Goal: Task Accomplishment & Management: Use online tool/utility

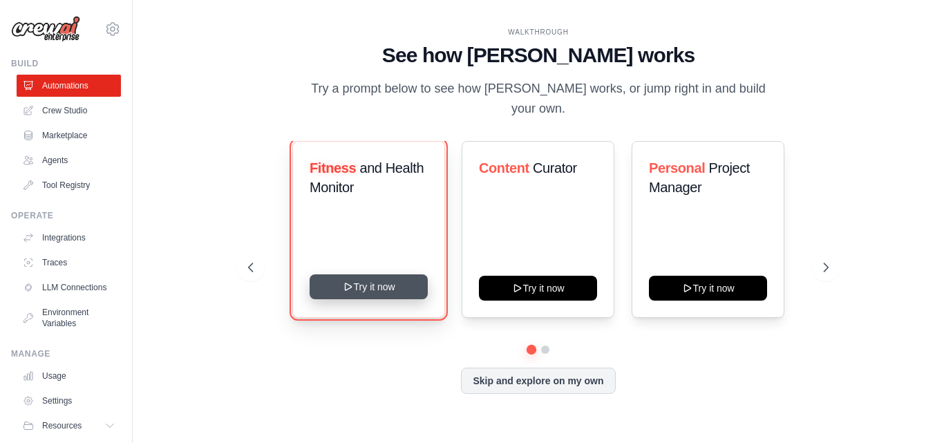
click at [375, 274] on button "Try it now" at bounding box center [368, 286] width 118 height 25
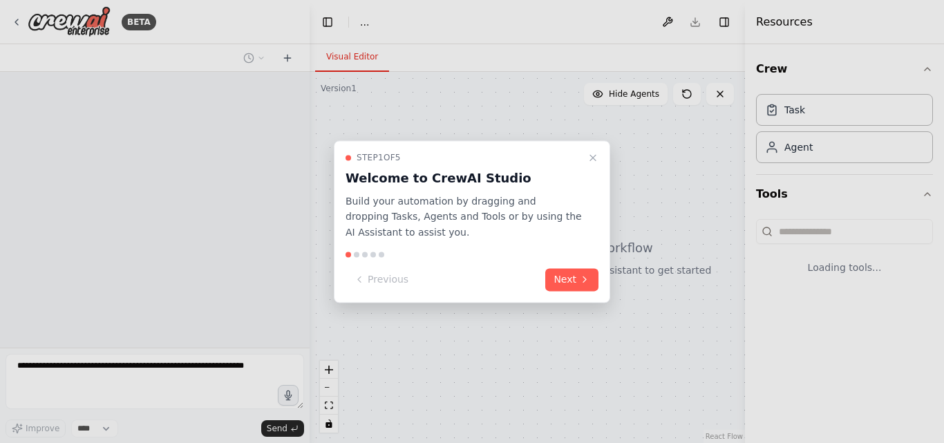
select select "****"
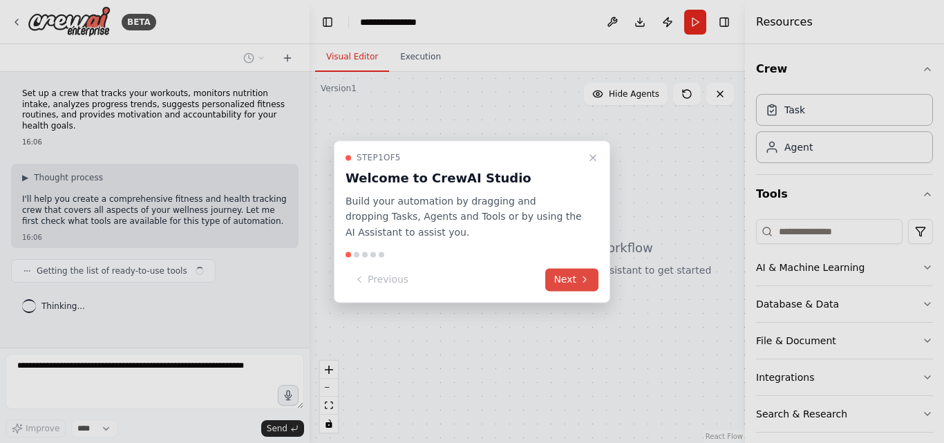
click at [571, 280] on button "Next" at bounding box center [571, 279] width 53 height 23
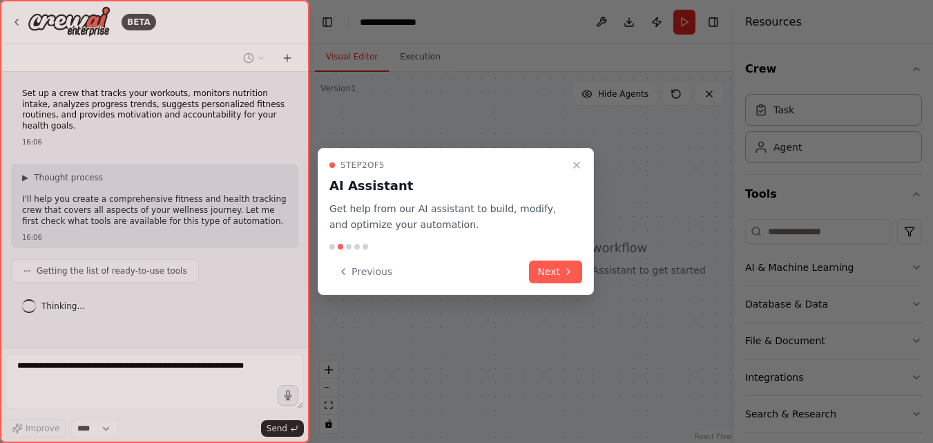
click at [569, 288] on div "Step 2 of 5 AI Assistant Get help from our AI assistant to build, modify, and o…" at bounding box center [456, 221] width 276 height 147
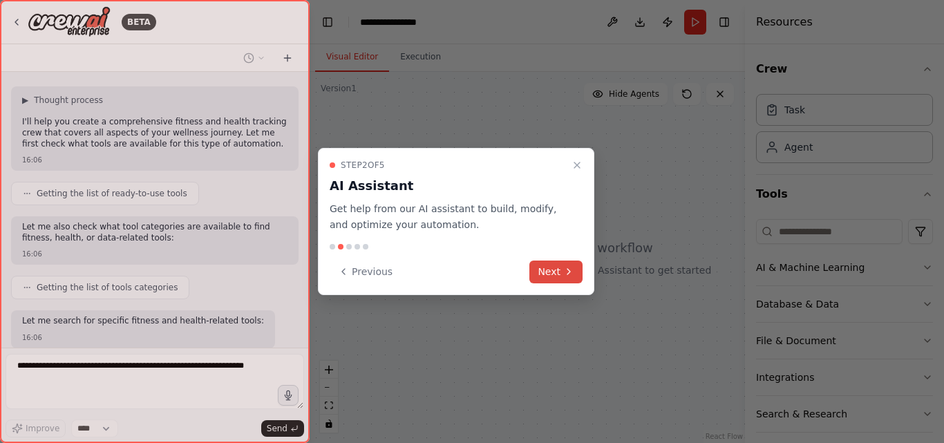
scroll to position [148, 0]
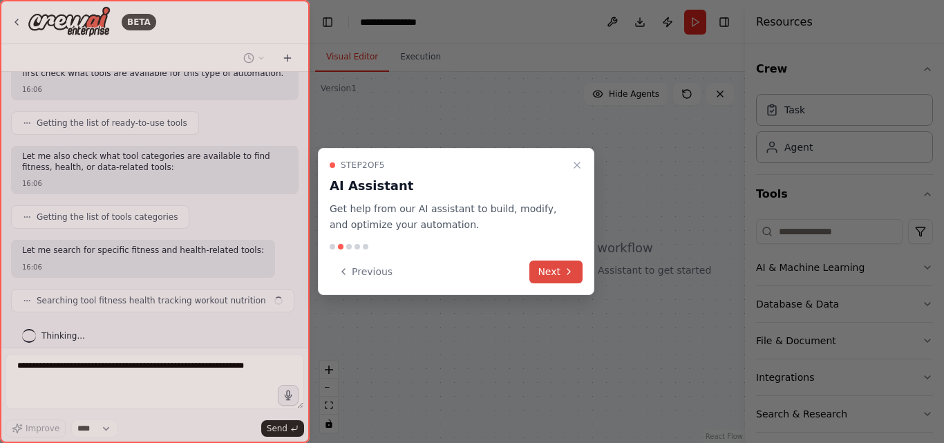
click at [576, 271] on button "Next" at bounding box center [555, 271] width 53 height 23
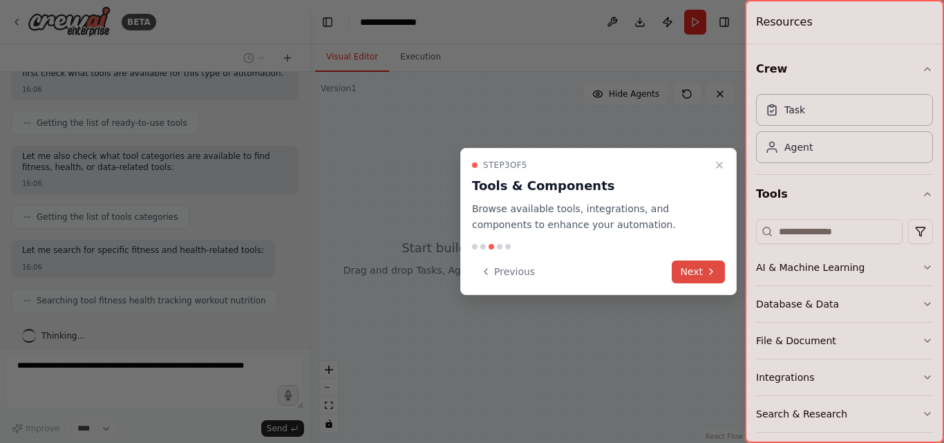
click at [687, 268] on button "Next" at bounding box center [697, 271] width 53 height 23
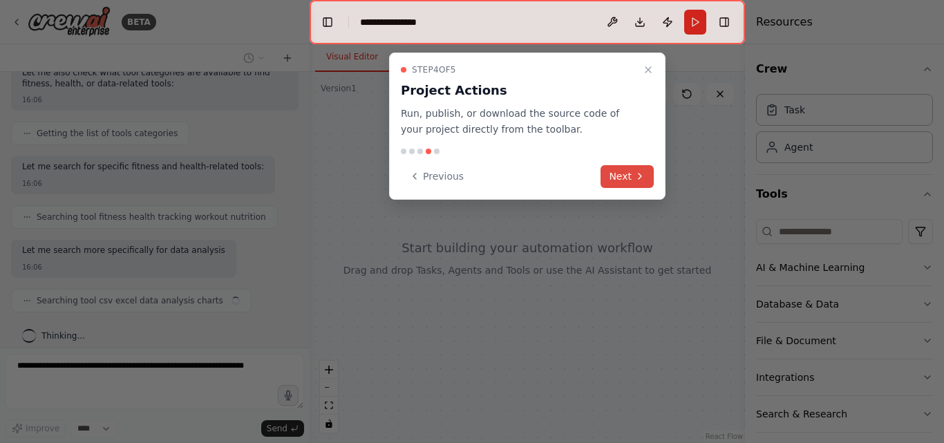
scroll to position [242, 0]
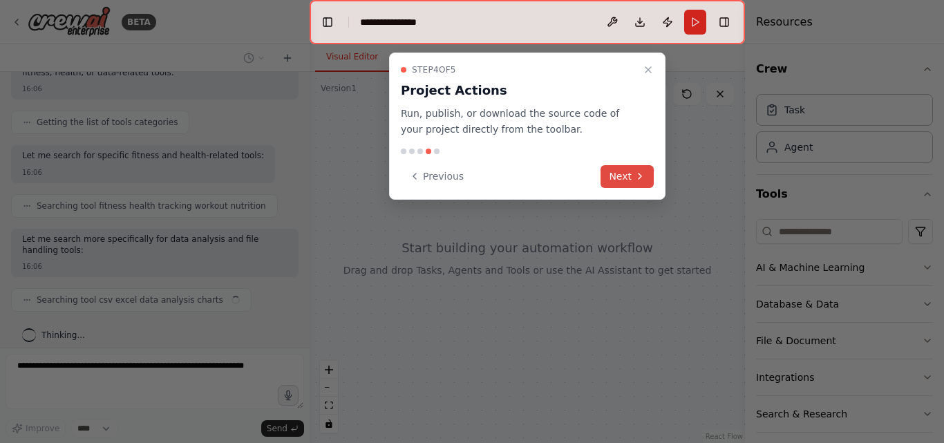
click at [647, 176] on button "Next" at bounding box center [626, 176] width 53 height 23
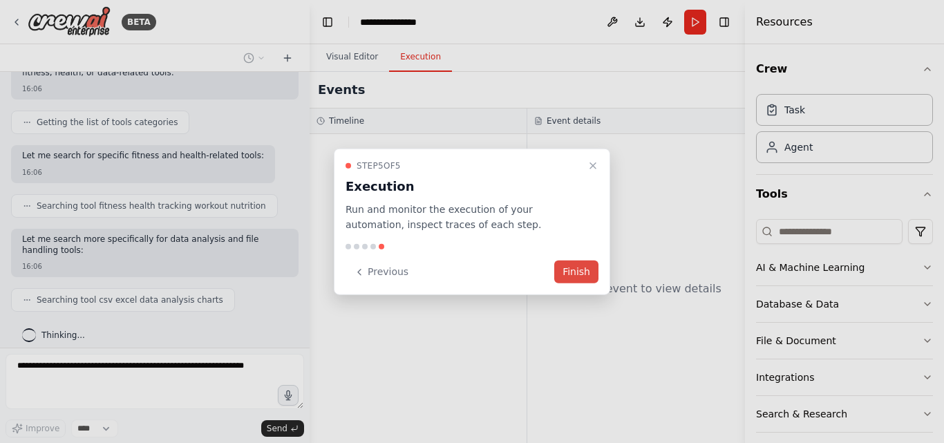
click at [571, 278] on button "Finish" at bounding box center [576, 271] width 44 height 23
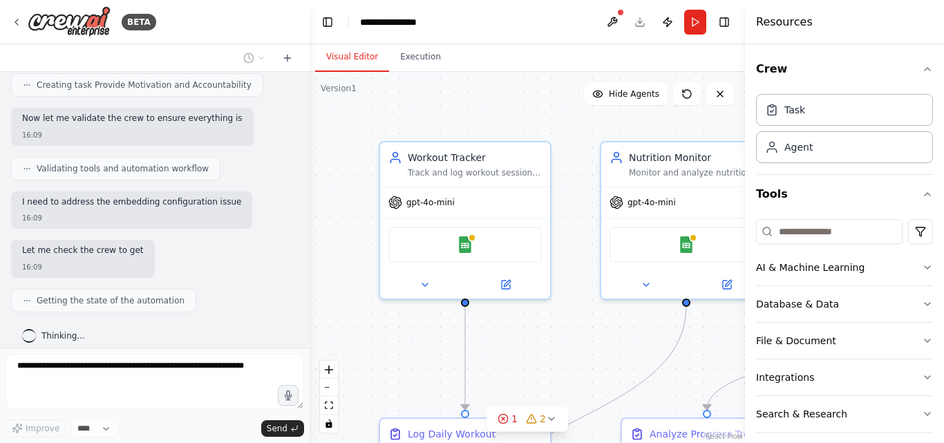
scroll to position [1049, 0]
